Goal: Find specific page/section: Find specific page/section

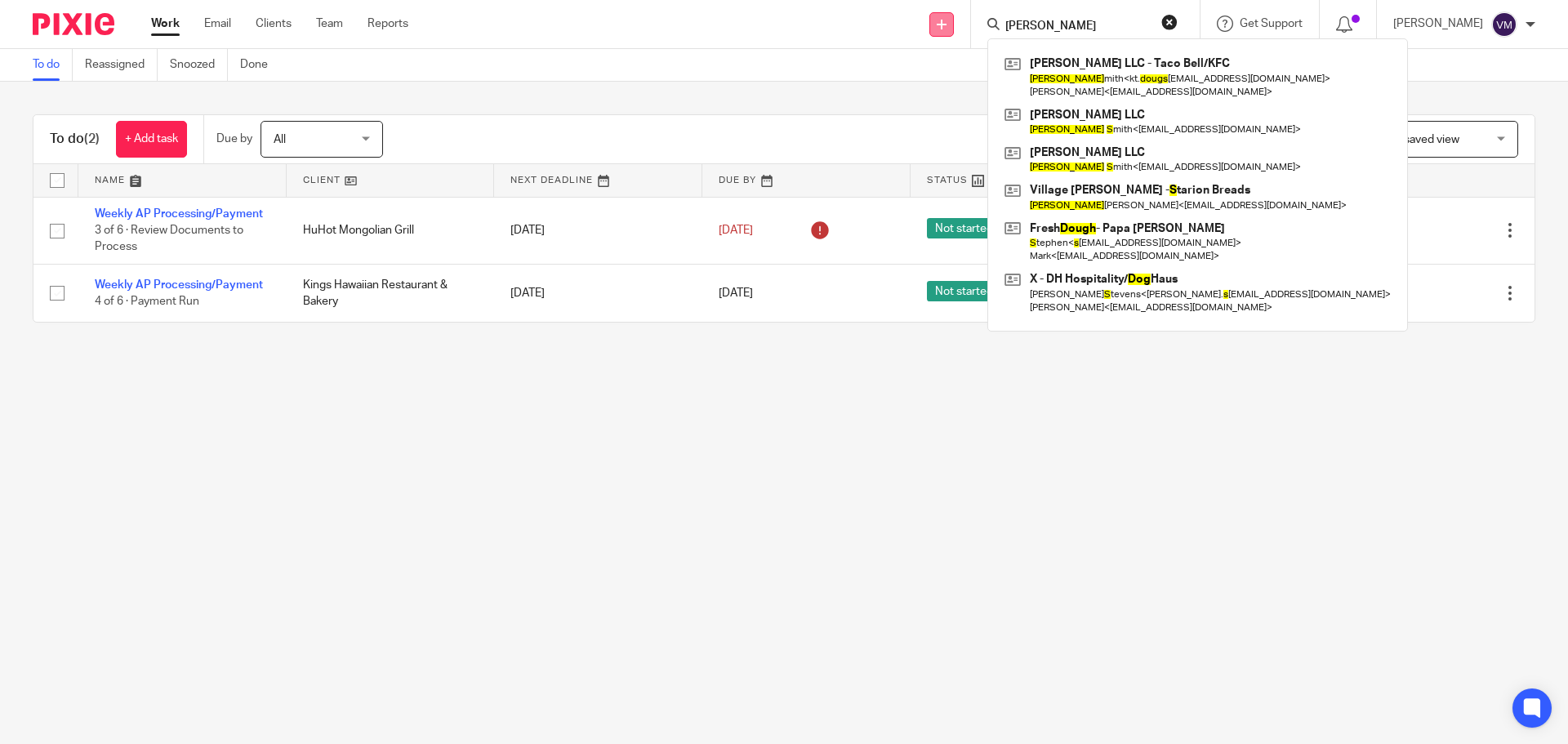
drag, startPoint x: 973, startPoint y: 32, endPoint x: 937, endPoint y: 32, distance: 36.0
click at [939, 32] on div "Send new email Create task Add client Request signature [PERSON_NAME] s [PERSON…" at bounding box center [1000, 24] width 1135 height 48
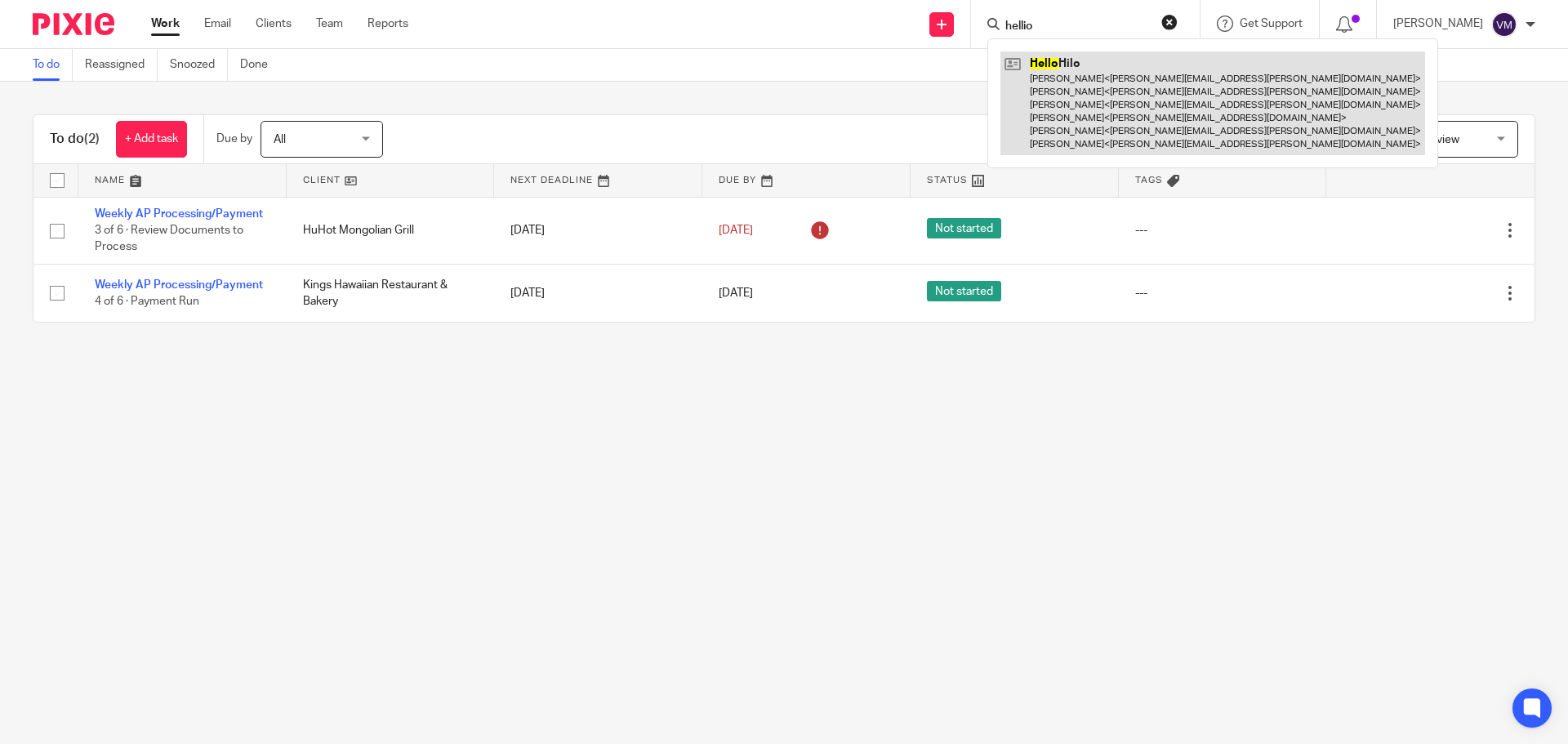
type input "hellio"
click at [1132, 100] on link at bounding box center [1213, 103] width 425 height 104
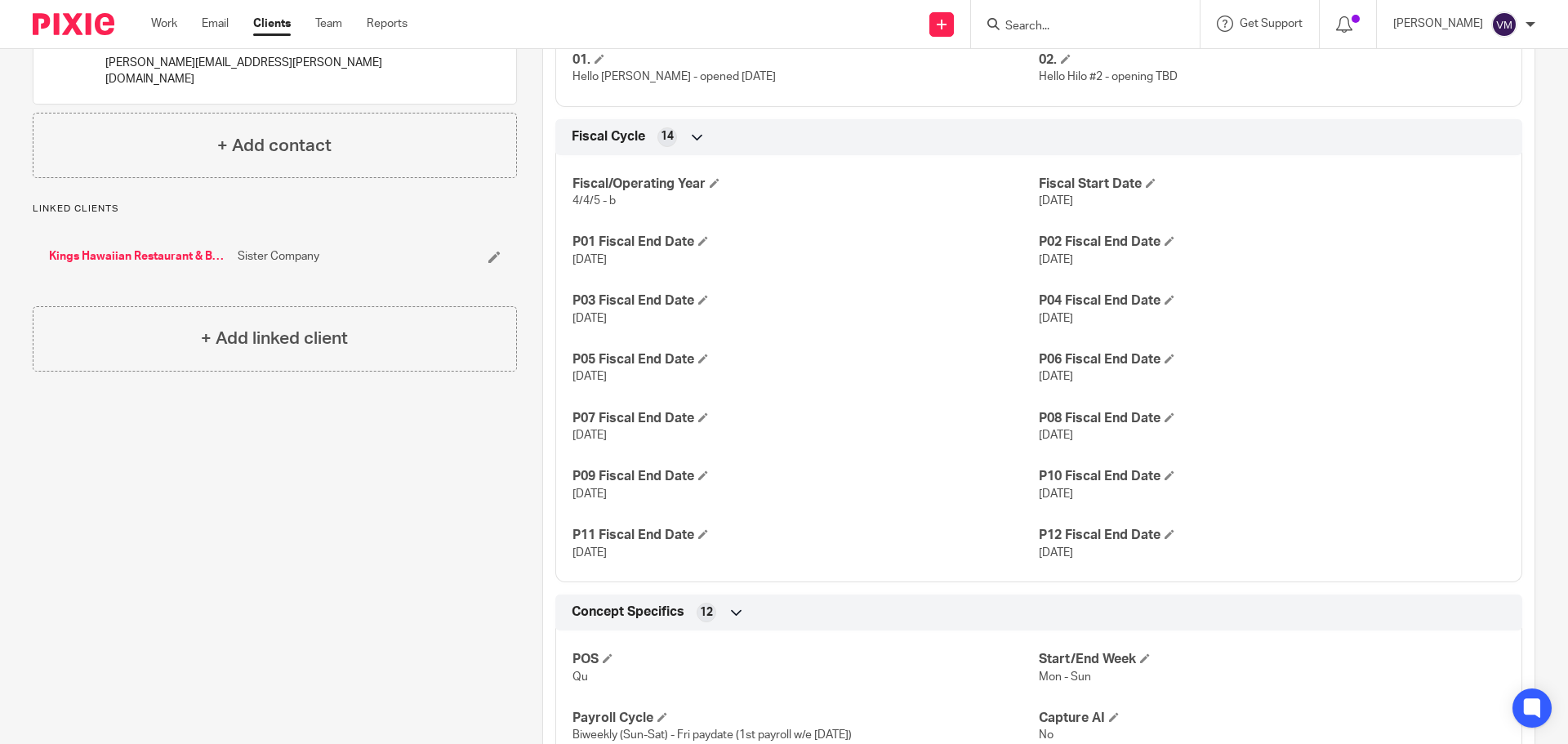
scroll to position [898, 0]
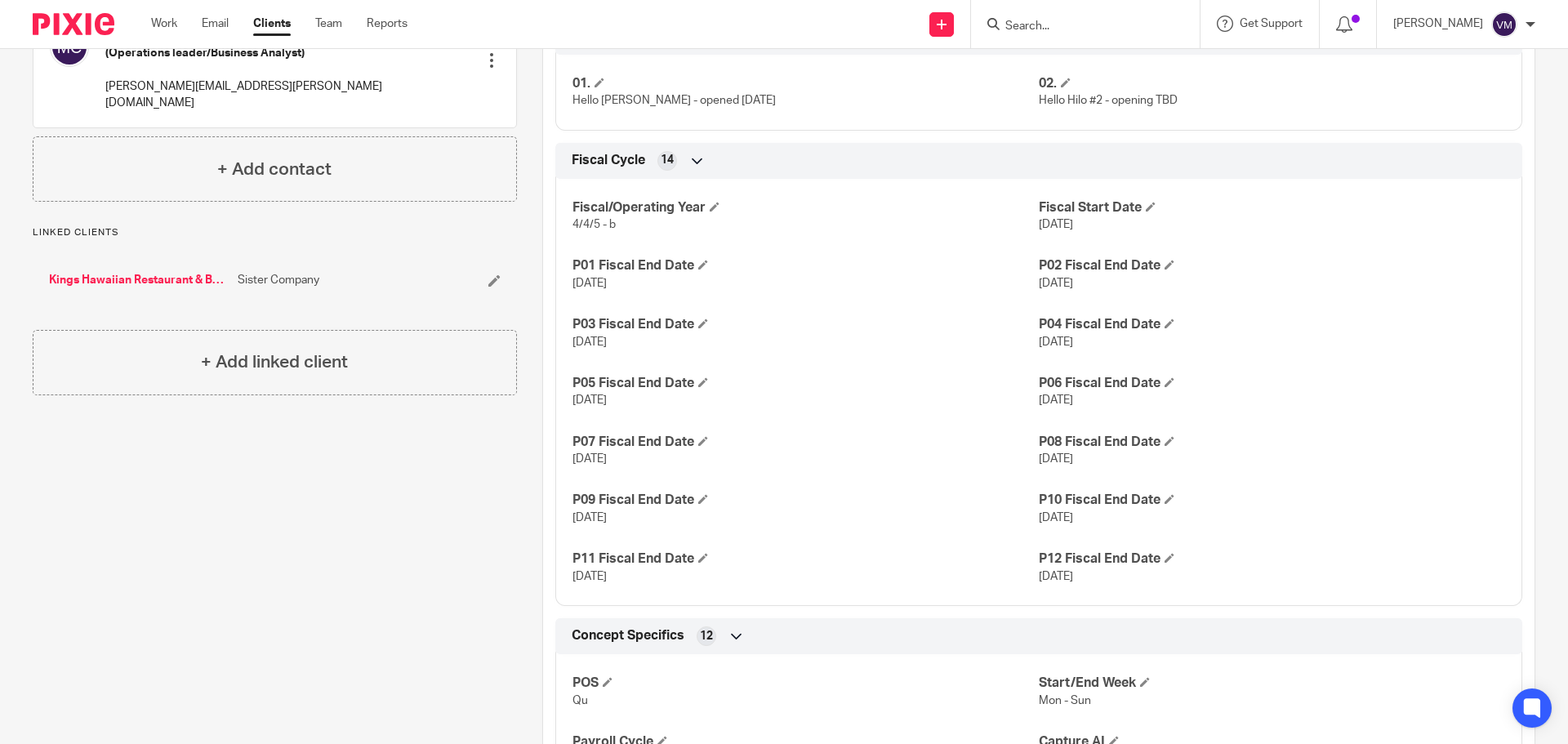
click at [689, 152] on icon at bounding box center [697, 160] width 16 height 16
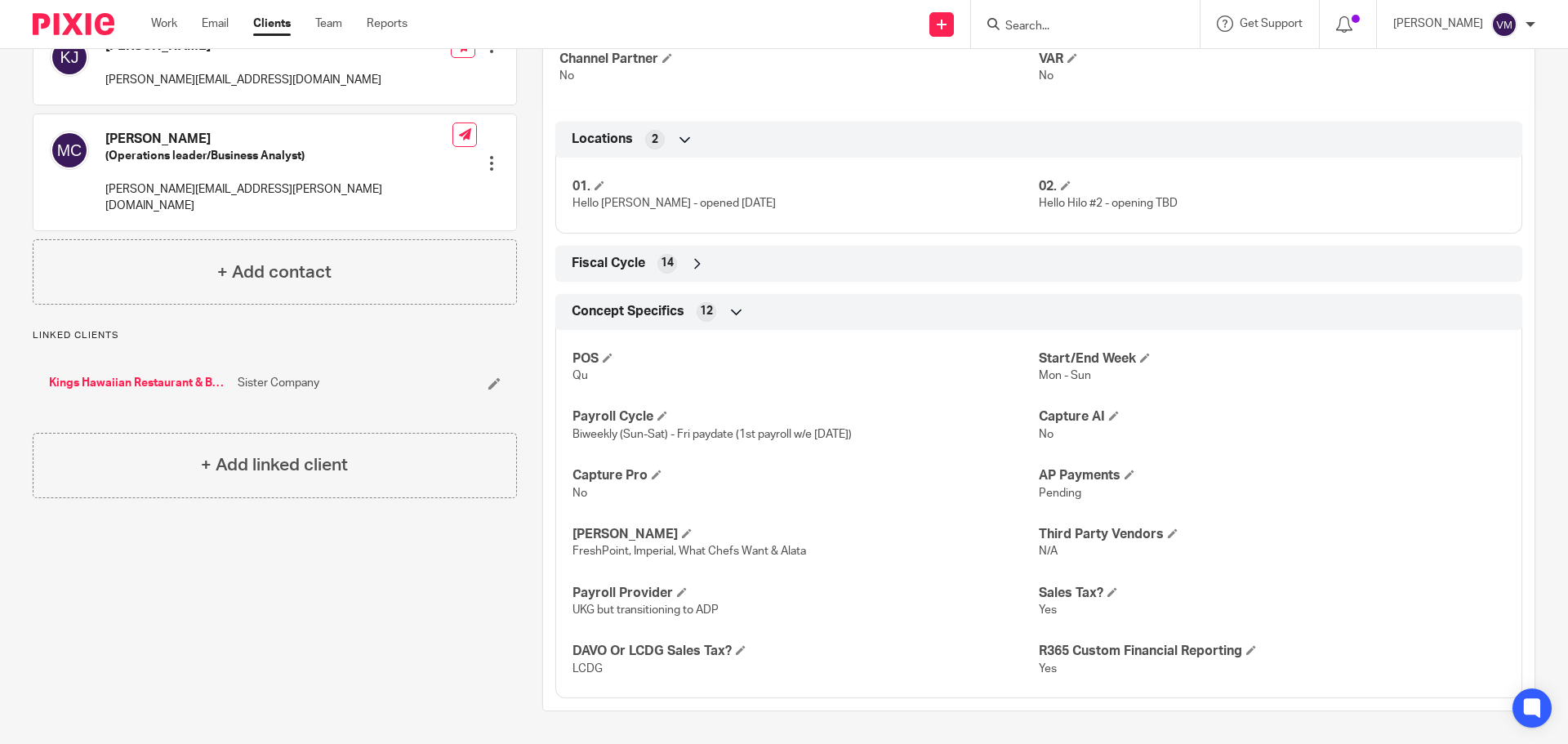
scroll to position [795, 0]
click at [693, 264] on icon at bounding box center [697, 263] width 16 height 16
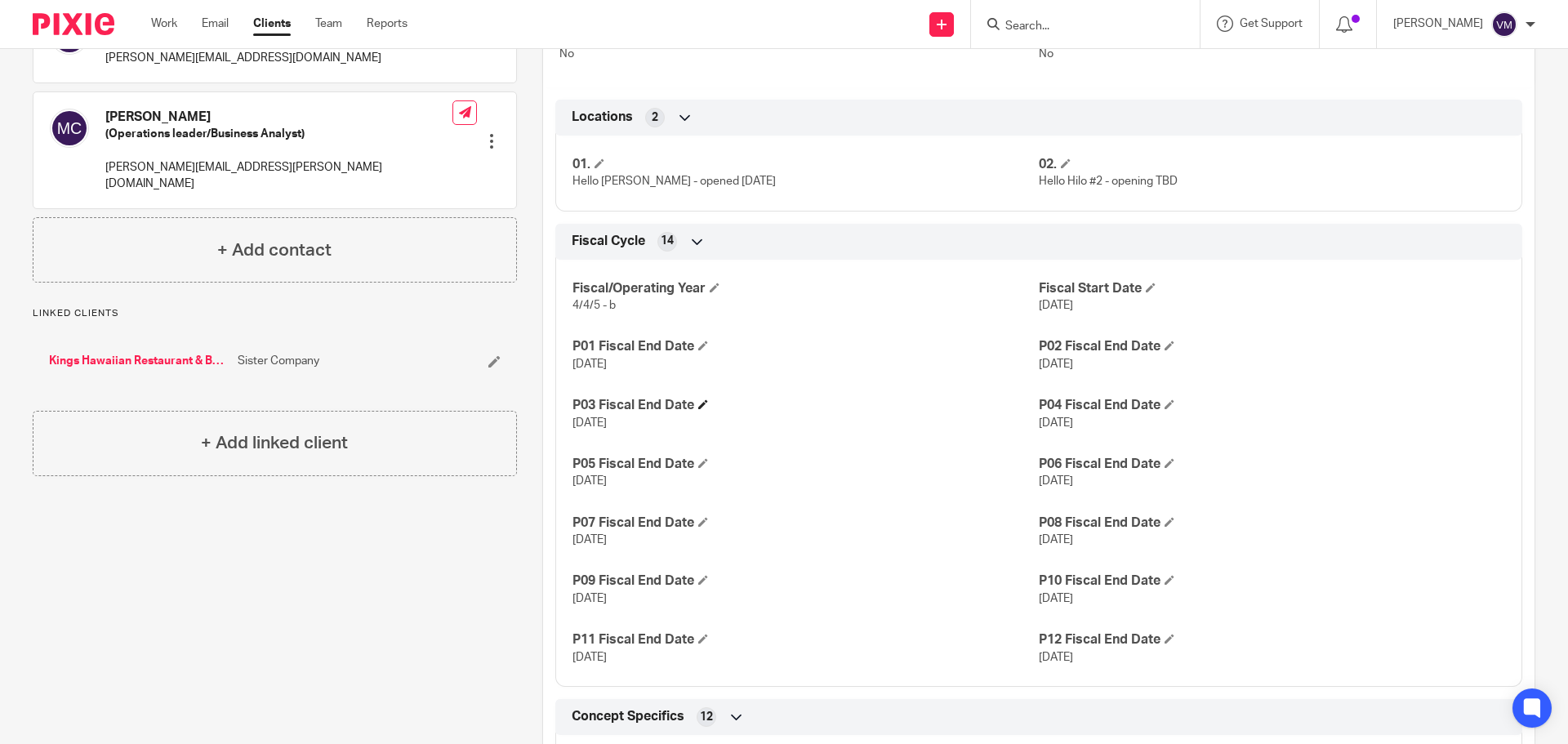
scroll to position [816, 0]
